Goal: Information Seeking & Learning: Understand process/instructions

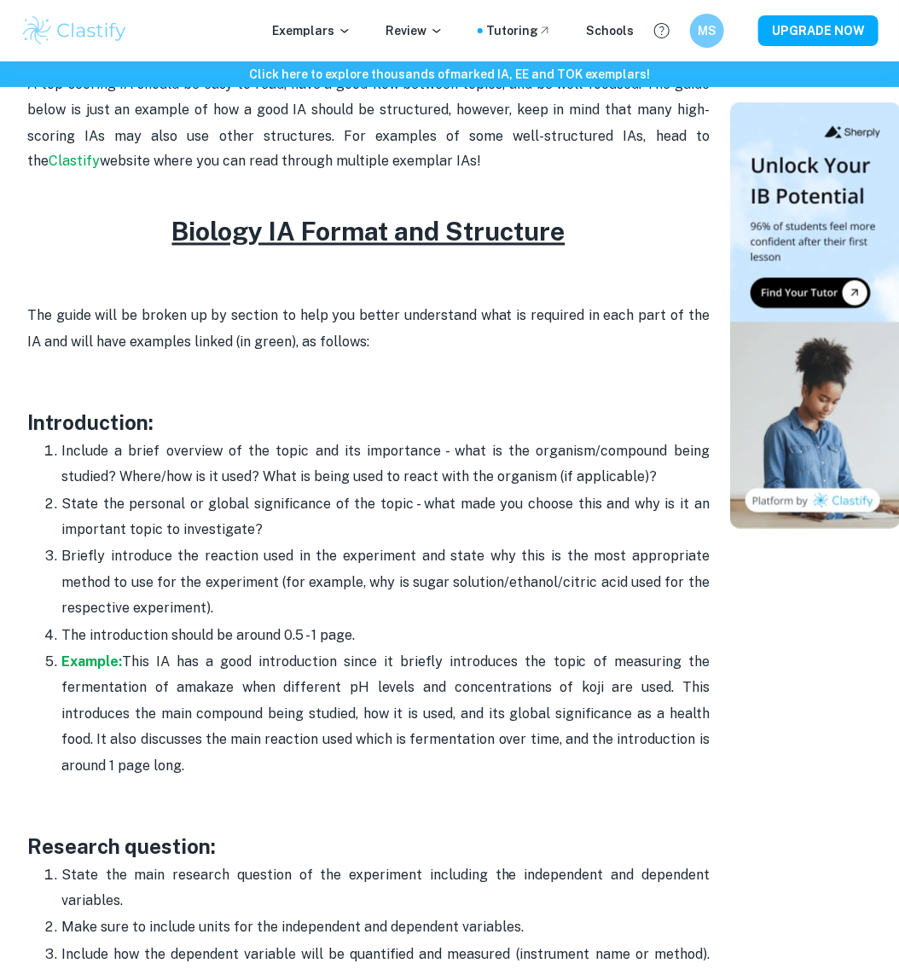
scroll to position [849, 0]
click at [258, 457] on p "Include a brief overview of the topic and its importance - what is the organism…" at bounding box center [385, 466] width 648 height 52
click at [292, 457] on p "Include a brief overview of the topic and its importance - what is the organism…" at bounding box center [385, 466] width 648 height 52
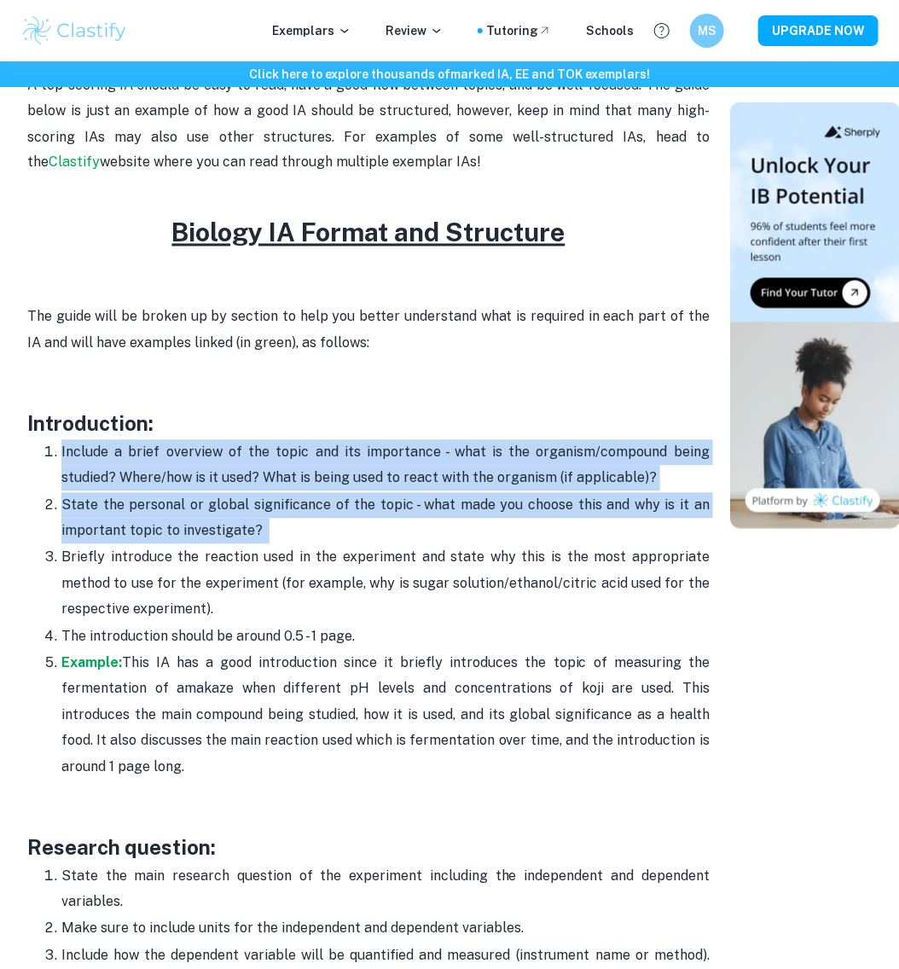
drag, startPoint x: 292, startPoint y: 457, endPoint x: 319, endPoint y: 495, distance: 47.1
click at [319, 495] on ol "Include a brief overview of the topic and its importance - what is the organism…" at bounding box center [368, 609] width 682 height 341
click at [319, 495] on p "State the personal or global significance of the topic - what made you choose t…" at bounding box center [385, 519] width 648 height 52
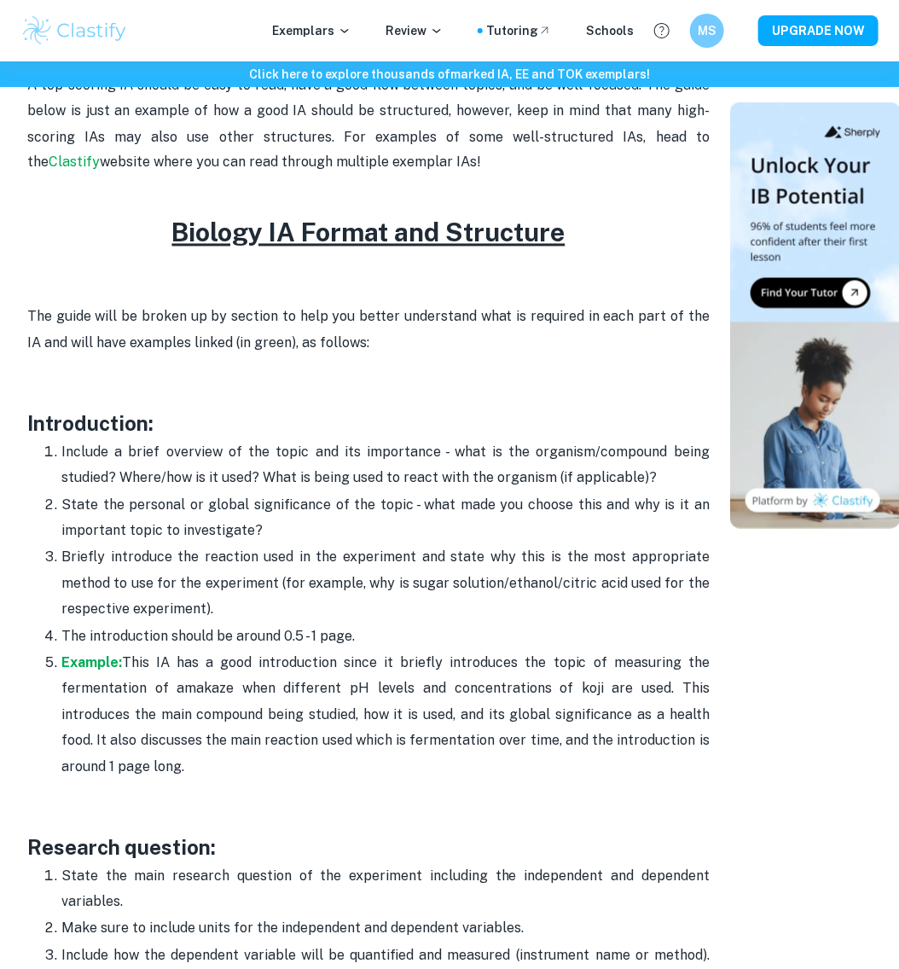
click at [326, 472] on p "Include a brief overview of the topic and its importance - what is the organism…" at bounding box center [385, 466] width 648 height 52
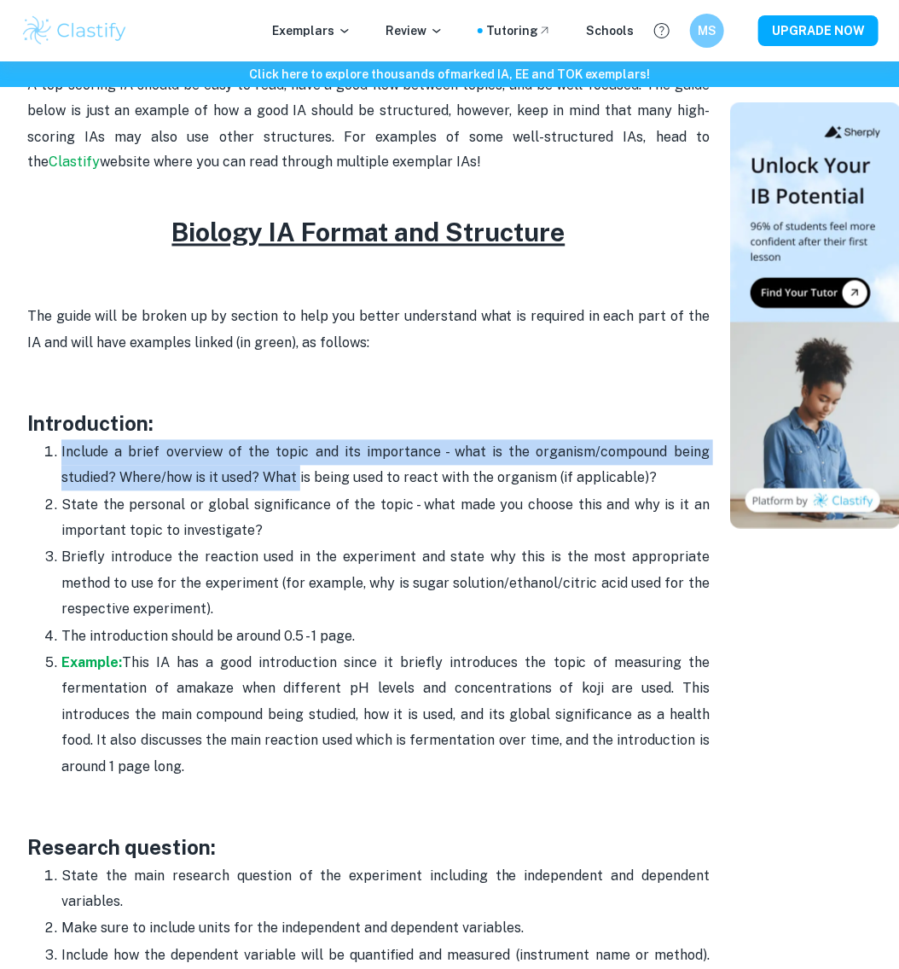
drag, startPoint x: 249, startPoint y: 433, endPoint x: 297, endPoint y: 484, distance: 70.0
click at [297, 484] on p "Include a brief overview of the topic and its importance - what is the organism…" at bounding box center [385, 466] width 648 height 52
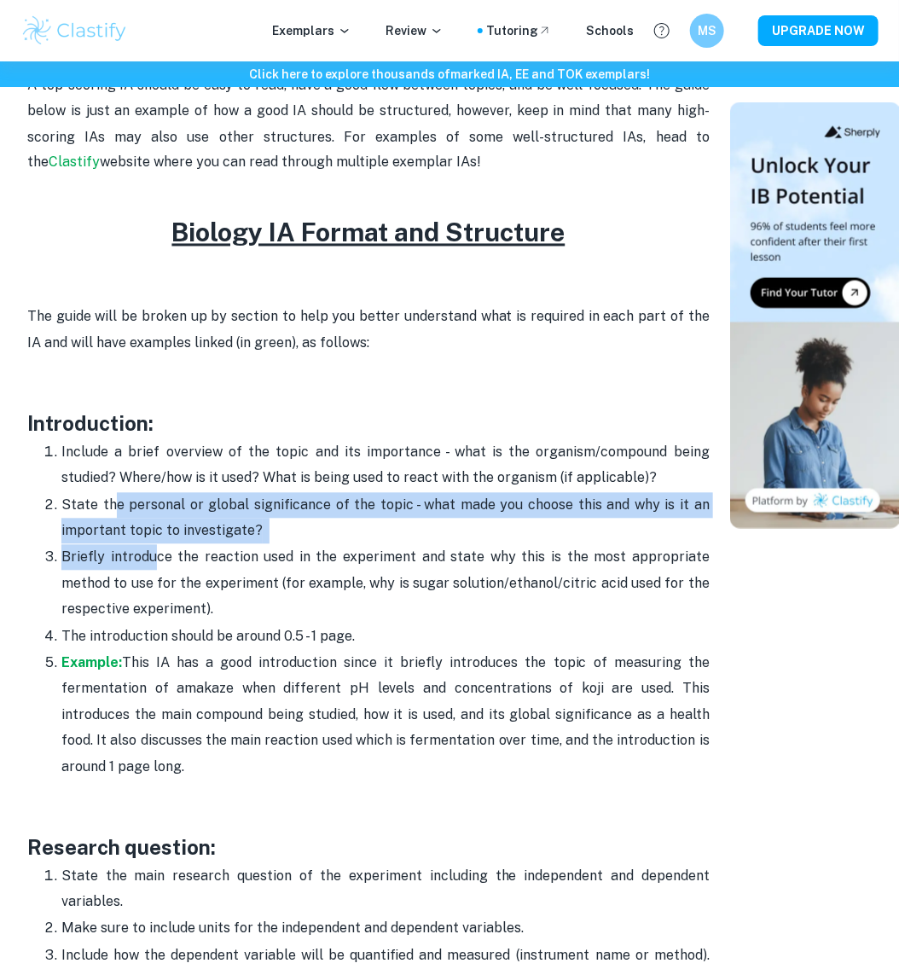
drag, startPoint x: 115, startPoint y: 495, endPoint x: 155, endPoint y: 565, distance: 80.6
click at [155, 565] on ol "Include a brief overview of the topic and its importance - what is the organism…" at bounding box center [368, 609] width 682 height 341
click at [155, 565] on p "Briefly introduce the reaction used in the experiment and state why this is the…" at bounding box center [385, 584] width 648 height 78
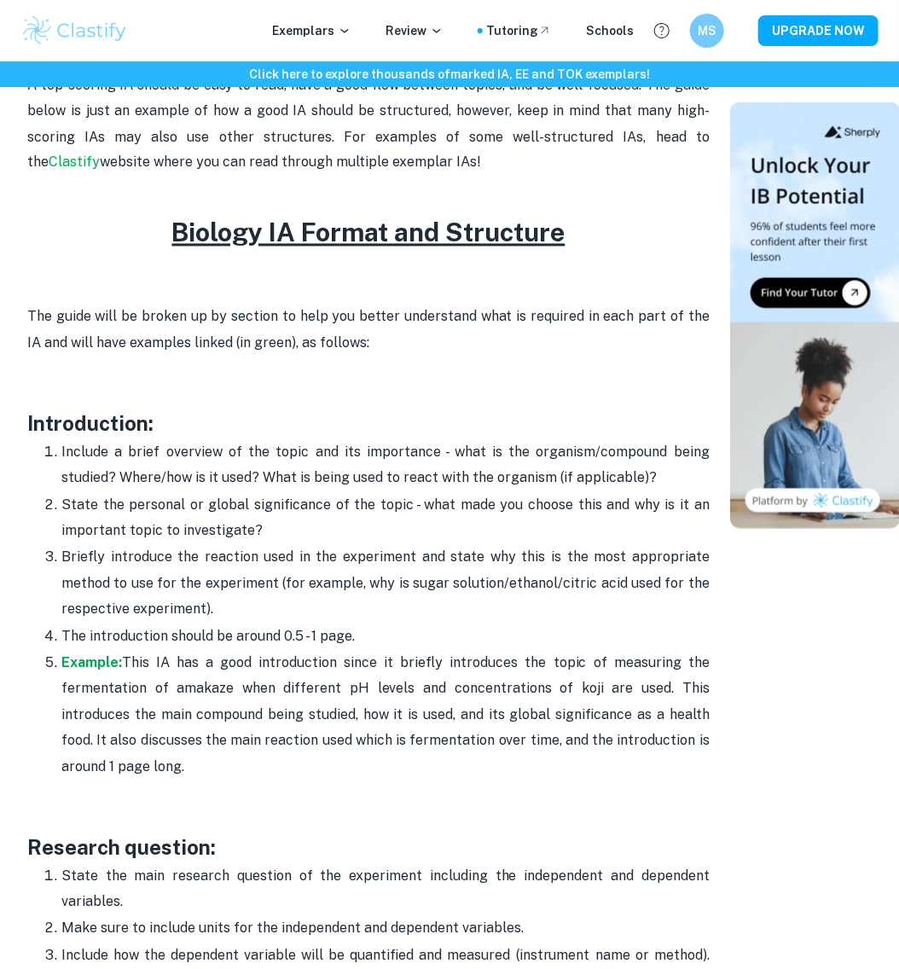
drag, startPoint x: 32, startPoint y: 437, endPoint x: 224, endPoint y: 756, distance: 372.9
copy div "ntroduction: Include a brief overview of the topic and its importance - what is…"
click at [143, 712] on p "Example: This IA has a good introduction since it briefly introduces the topic …" at bounding box center [385, 716] width 648 height 130
click at [229, 561] on p "Briefly introduce the reaction used in the experiment and state why this is the…" at bounding box center [385, 584] width 648 height 78
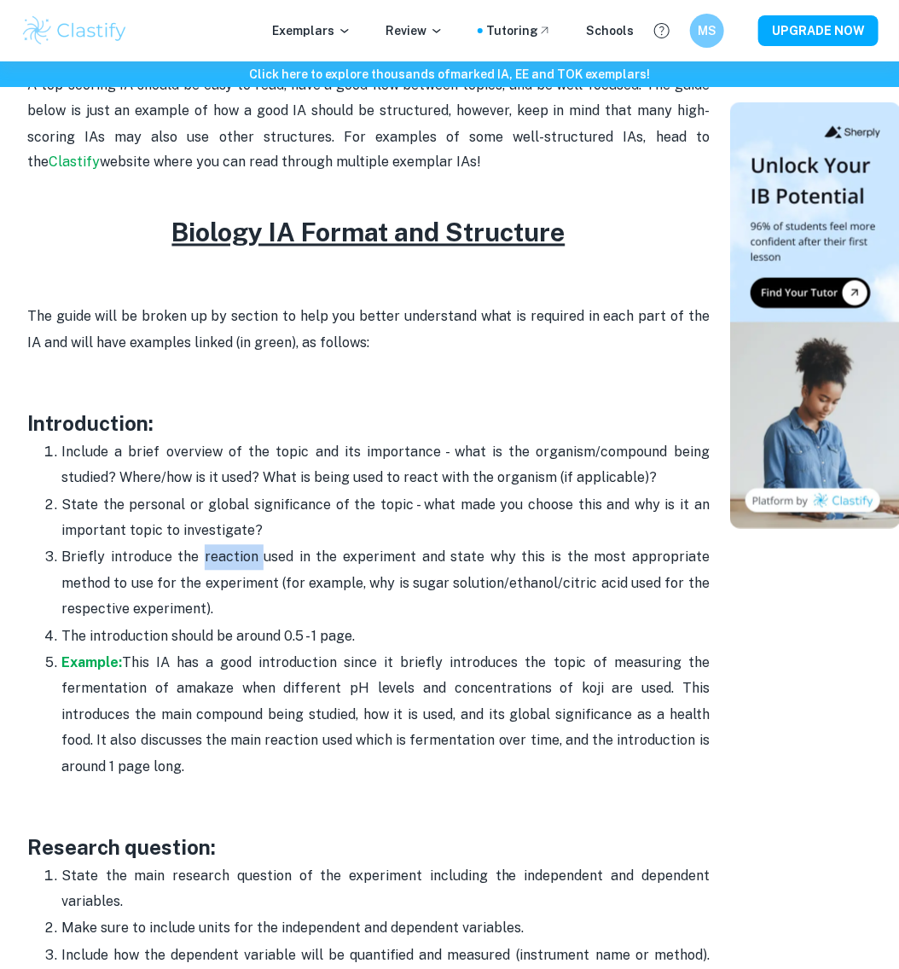
click at [229, 561] on p "Briefly introduce the reaction used in the experiment and state why this is the…" at bounding box center [385, 584] width 648 height 78
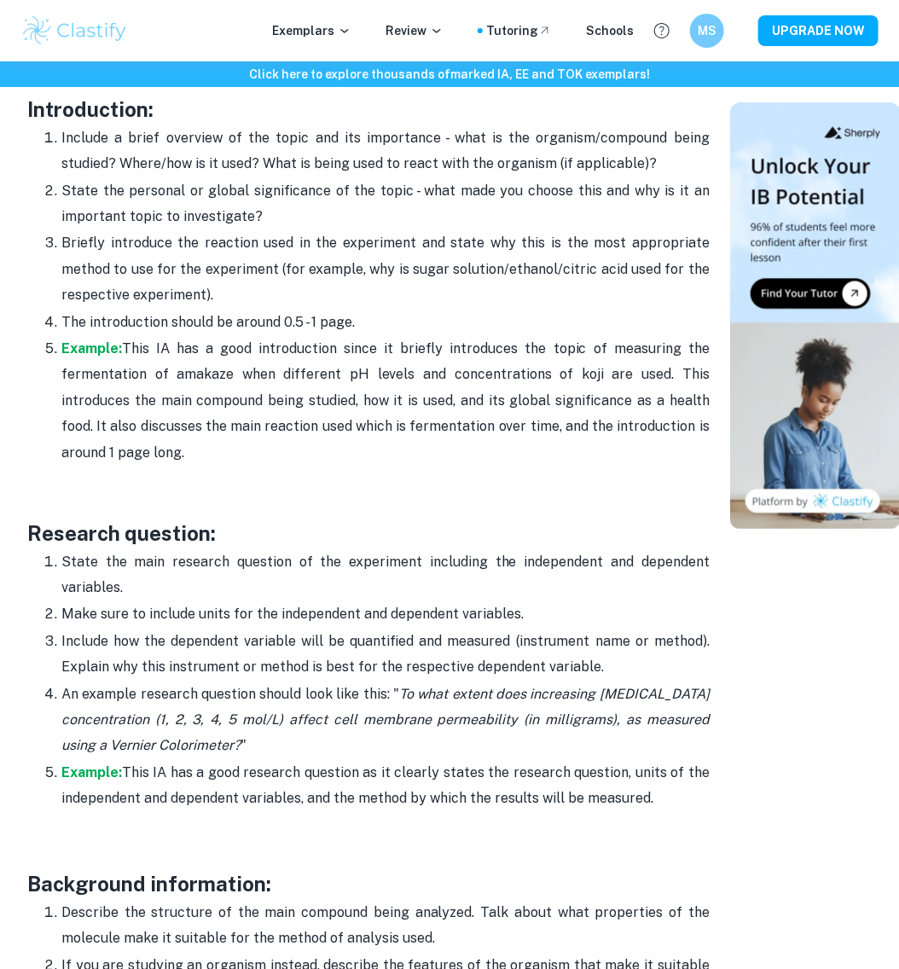
scroll to position [1164, 0]
